Goal: Information Seeking & Learning: Check status

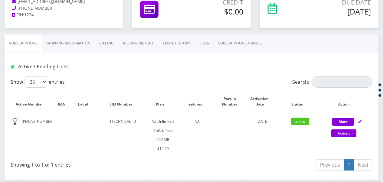
scroll to position [83, 0]
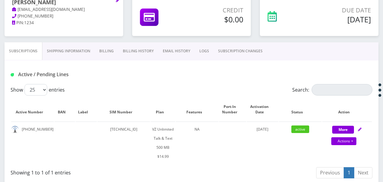
click at [236, 54] on link "SUBSCRIPTION CHANGES" at bounding box center [241, 51] width 54 height 18
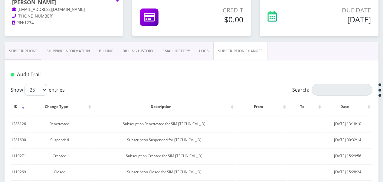
click at [111, 50] on link "Billing" at bounding box center [106, 51] width 24 height 18
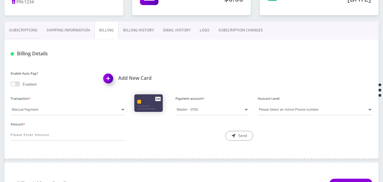
scroll to position [114, 0]
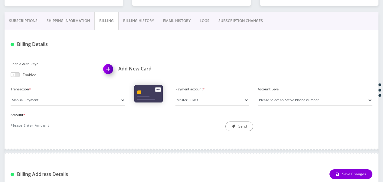
click at [131, 23] on link "Billing History" at bounding box center [139, 21] width 40 height 18
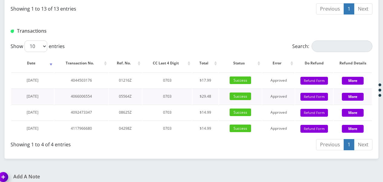
scroll to position [465, 0]
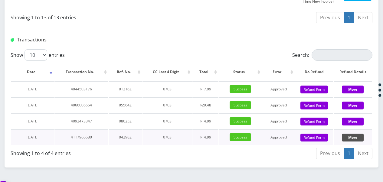
click at [363, 134] on button "More" at bounding box center [353, 138] width 22 height 8
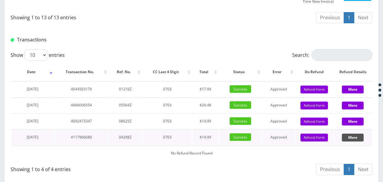
click at [363, 134] on button "More" at bounding box center [353, 138] width 22 height 8
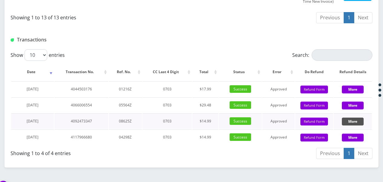
click at [359, 118] on button "More" at bounding box center [353, 122] width 22 height 8
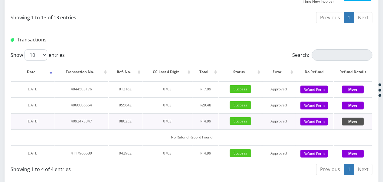
click at [356, 118] on button "More" at bounding box center [353, 122] width 22 height 8
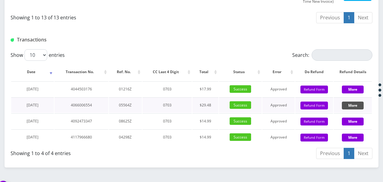
click at [346, 102] on button "More" at bounding box center [353, 106] width 22 height 8
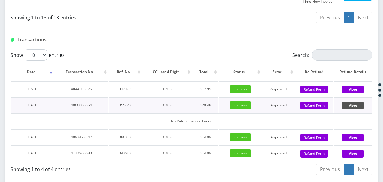
click at [346, 102] on button "More" at bounding box center [353, 106] width 22 height 8
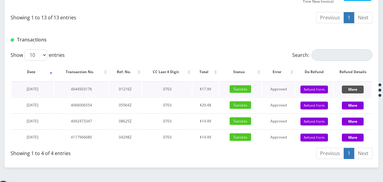
click at [344, 86] on button "More" at bounding box center [353, 90] width 22 height 8
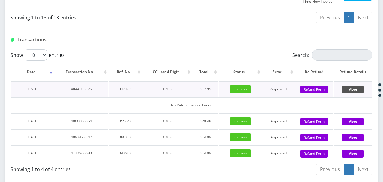
click at [344, 86] on button "More" at bounding box center [353, 90] width 22 height 8
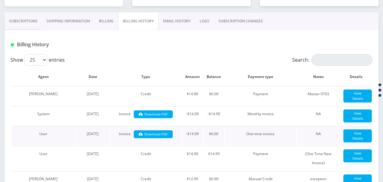
scroll to position [71, 0]
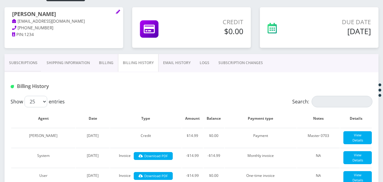
click at [108, 62] on link "Billing" at bounding box center [106, 63] width 24 height 18
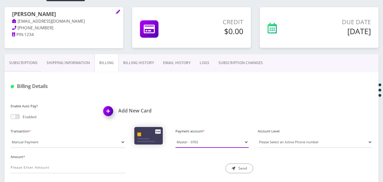
click at [207, 138] on select "Master - 0703" at bounding box center [212, 143] width 73 height 12
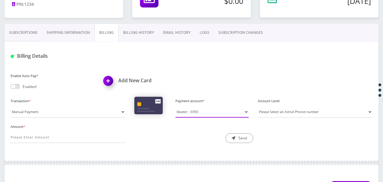
scroll to position [11, 0]
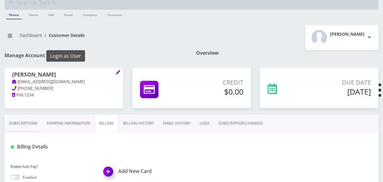
click at [81, 53] on button "Login as User" at bounding box center [65, 56] width 39 height 12
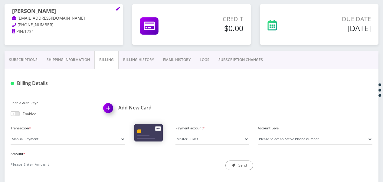
scroll to position [102, 0]
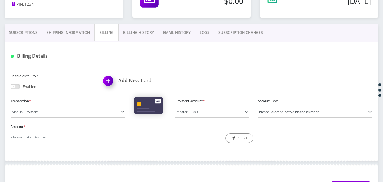
click at [42, 28] on link "Shipping Information" at bounding box center [68, 33] width 52 height 18
